Goal: Task Accomplishment & Management: Use online tool/utility

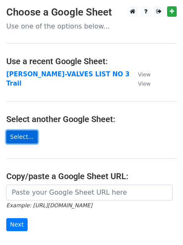
click at [21, 139] on link "Select..." at bounding box center [21, 136] width 31 height 13
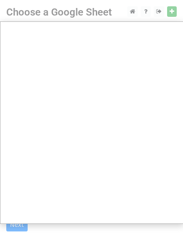
click at [174, 12] on div at bounding box center [91, 171] width 183 height 343
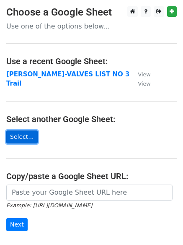
click at [27, 135] on link "Select..." at bounding box center [21, 136] width 31 height 13
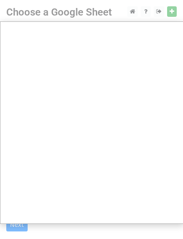
click at [173, 10] on div at bounding box center [91, 171] width 183 height 343
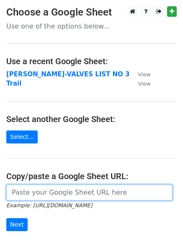
click at [61, 197] on input "url" at bounding box center [89, 193] width 167 height 16
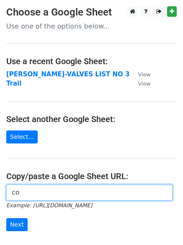
type input "c"
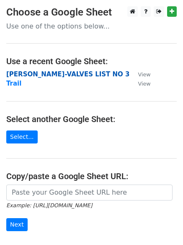
click at [86, 75] on strong "[PERSON_NAME]-VALVES LIST NO 3" at bounding box center [68, 74] width 124 height 8
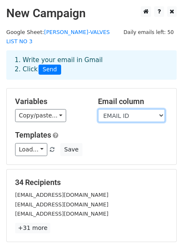
click at [141, 109] on select "COUNTRY MANUFACTURER/TRADER NAME CONTACT PERSON EMAIL ID WEBSITE ADDRESS" at bounding box center [131, 115] width 67 height 13
click at [98, 109] on select "COUNTRY MANUFACTURER/TRADER NAME CONTACT PERSON EMAIL ID WEBSITE ADDRESS" at bounding box center [131, 115] width 67 height 13
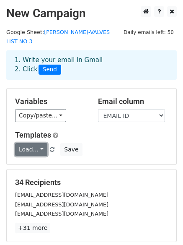
click at [43, 143] on link "Load..." at bounding box center [31, 149] width 32 height 13
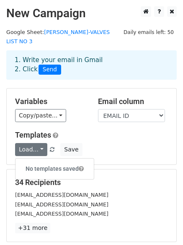
click at [112, 143] on div "Load... No templates saved Save" at bounding box center [92, 149] width 166 height 13
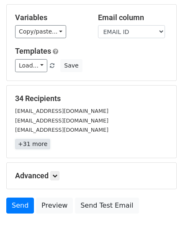
click at [39, 139] on link "+31 more" at bounding box center [32, 144] width 35 height 10
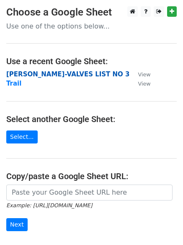
click at [60, 75] on strong "[PERSON_NAME]-VALVES LIST NO 3" at bounding box center [68, 74] width 124 height 8
click at [50, 75] on strong "[PERSON_NAME]-VALVES LIST NO 3" at bounding box center [68, 74] width 124 height 8
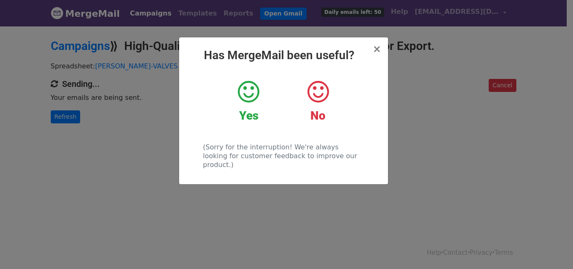
click at [251, 90] on icon at bounding box center [248, 91] width 21 height 25
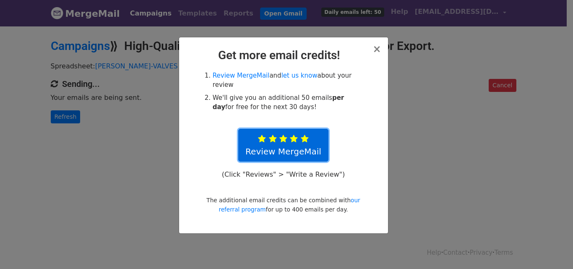
click at [305, 135] on icon at bounding box center [305, 139] width 8 height 8
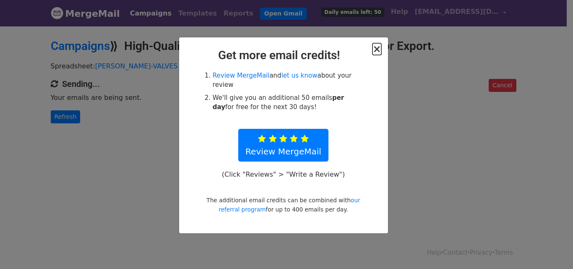
click at [375, 50] on span "×" at bounding box center [376, 49] width 8 height 12
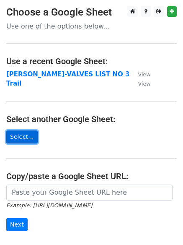
click at [23, 135] on link "Select..." at bounding box center [21, 136] width 31 height 13
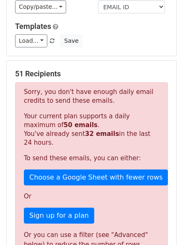
scroll to position [90, 0]
